Goal: Find specific page/section: Find specific page/section

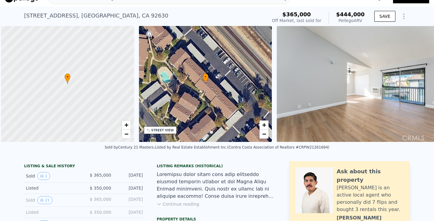
scroll to position [0, 2]
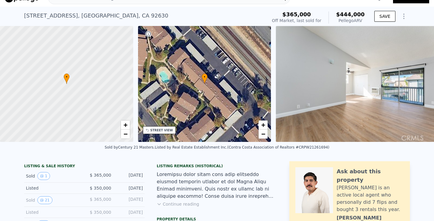
click at [170, 204] on button "Continue reading" at bounding box center [178, 204] width 43 height 6
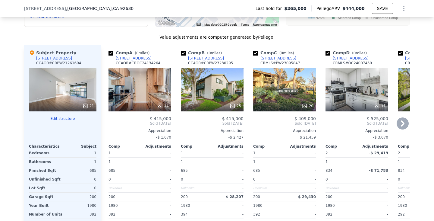
scroll to position [708, 0]
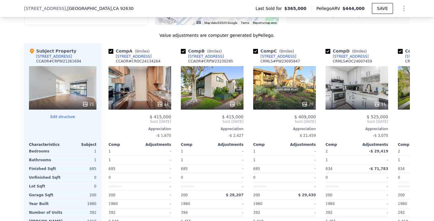
drag, startPoint x: 24, startPoint y: 8, endPoint x: 72, endPoint y: 9, distance: 48.0
click at [66, 8] on span "[STREET_ADDRESS]" at bounding box center [45, 8] width 42 height 6
copy span "[STREET_ADDRESS]"
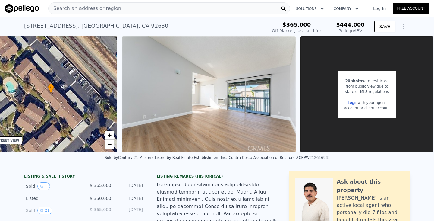
scroll to position [0, 158]
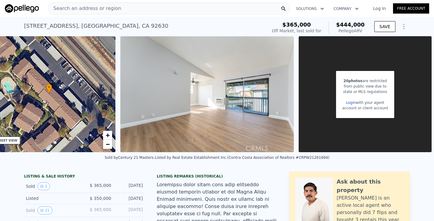
click at [200, 7] on div "Search an address or region" at bounding box center [169, 8] width 242 height 12
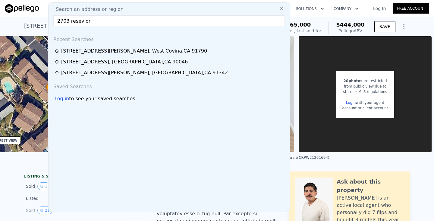
type input "2703 resevior"
click at [281, 8] on icon at bounding box center [282, 8] width 6 height 6
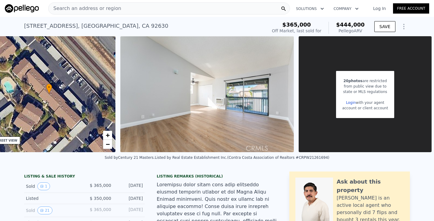
click at [243, 10] on div "Search an address or region" at bounding box center [169, 8] width 242 height 12
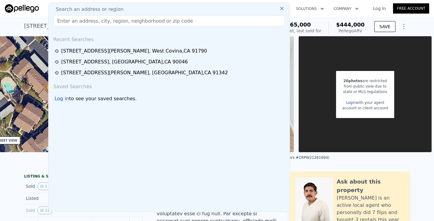
click at [221, 18] on input "text" at bounding box center [169, 20] width 232 height 11
click at [216, 24] on input "text" at bounding box center [169, 20] width 232 height 11
click at [284, 7] on icon at bounding box center [282, 8] width 6 height 6
click at [282, 8] on icon at bounding box center [284, 9] width 5 height 5
click at [190, 20] on input "text" at bounding box center [169, 20] width 232 height 11
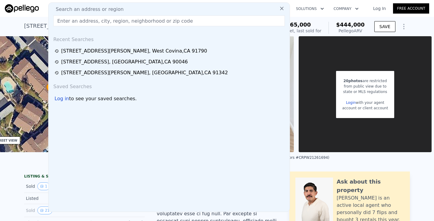
click at [173, 23] on input "text" at bounding box center [169, 20] width 232 height 11
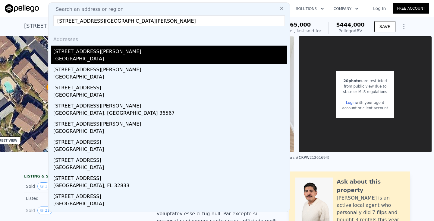
type input "[STREET_ADDRESS][GEOGRAPHIC_DATA][PERSON_NAME]"
click at [130, 57] on div "[GEOGRAPHIC_DATA]" at bounding box center [170, 59] width 234 height 8
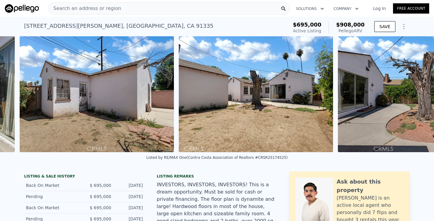
scroll to position [0, 6533]
